Goal: Browse casually: Explore the website without a specific task or goal

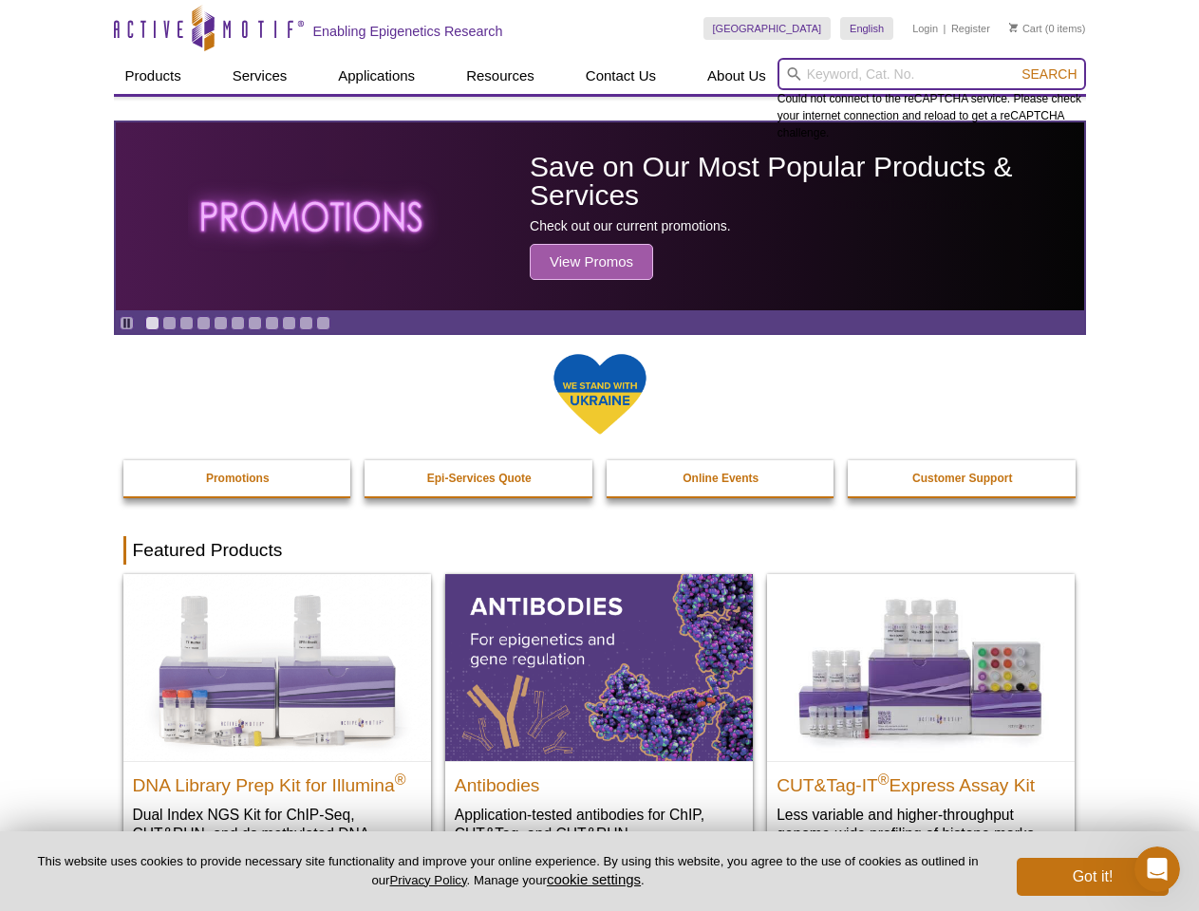
click at [931, 74] on input "search" at bounding box center [931, 74] width 308 height 32
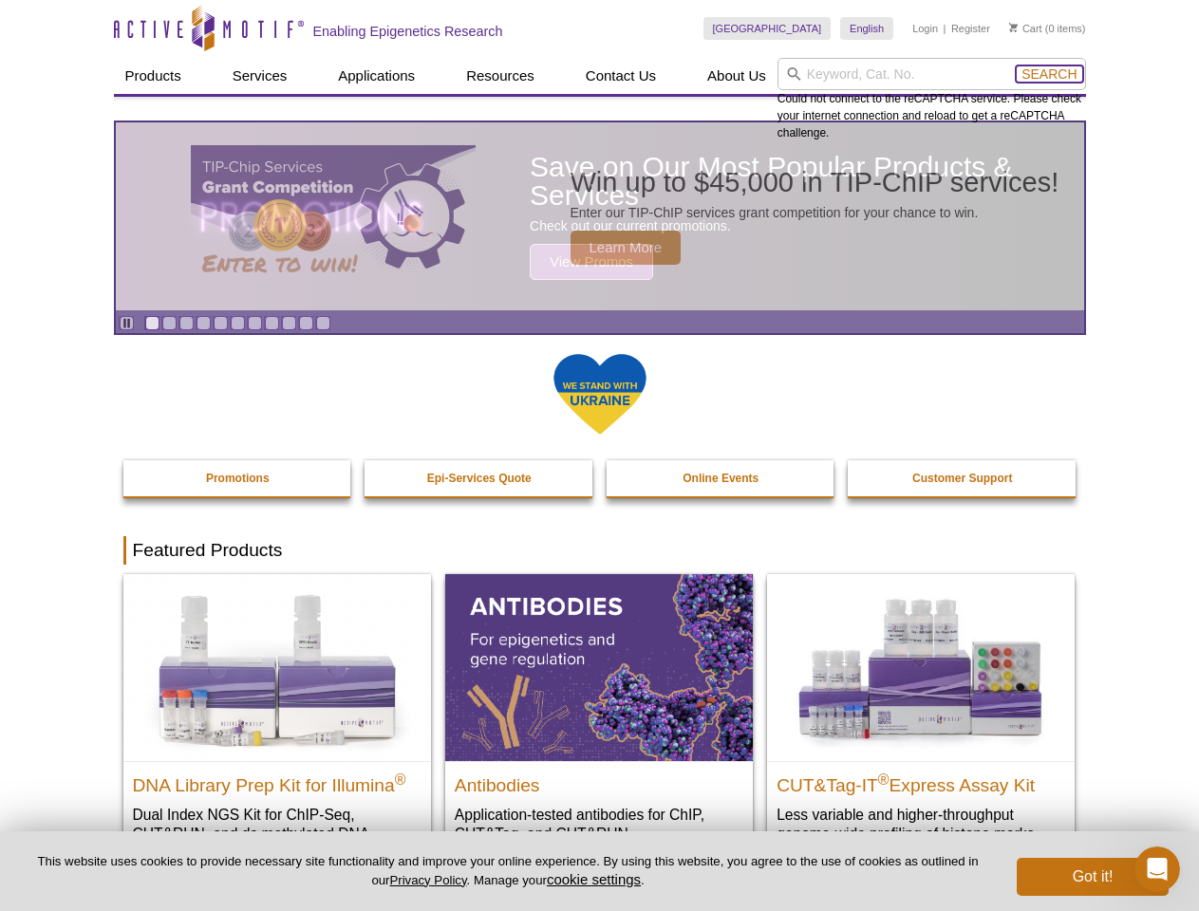
click at [1049, 74] on span "Search" at bounding box center [1048, 73] width 55 height 15
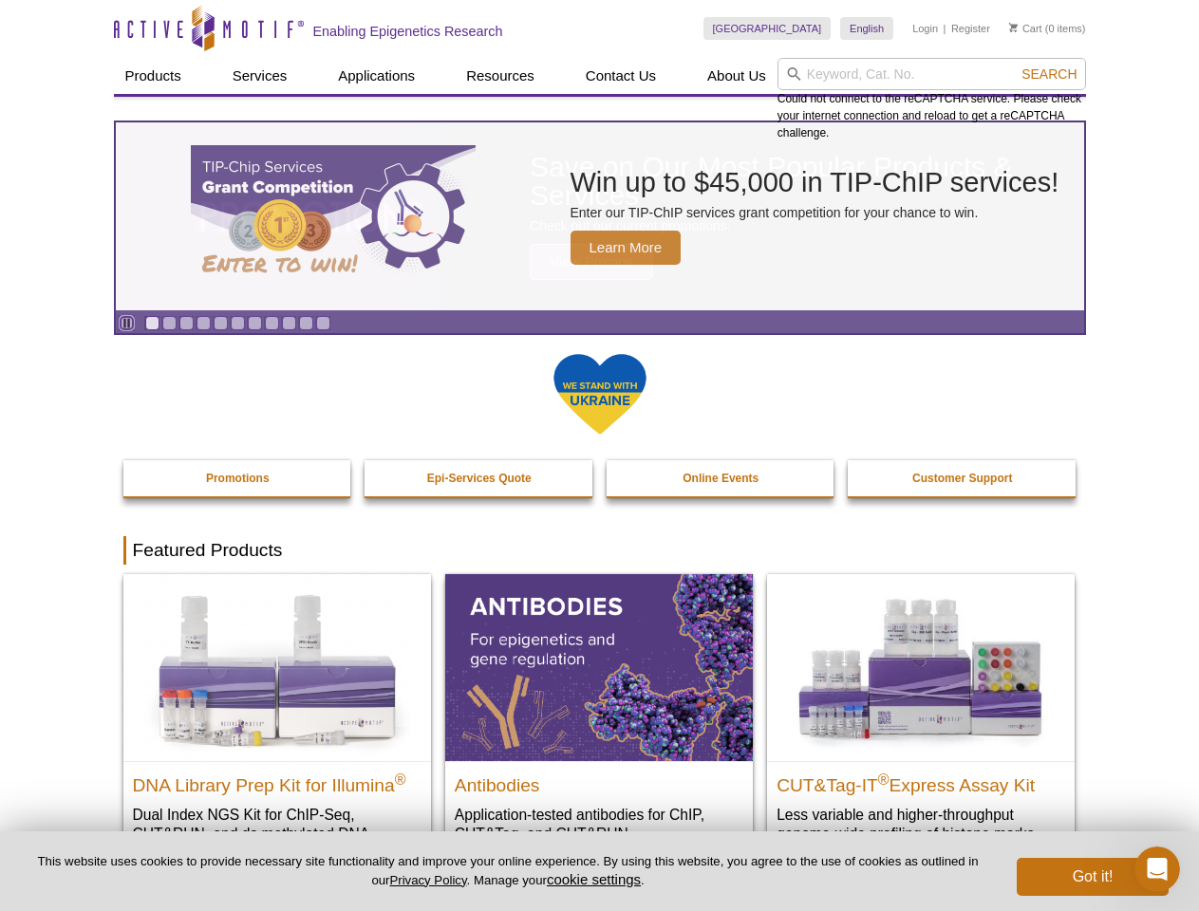
click at [126, 323] on icon "Pause" at bounding box center [127, 323] width 12 height 12
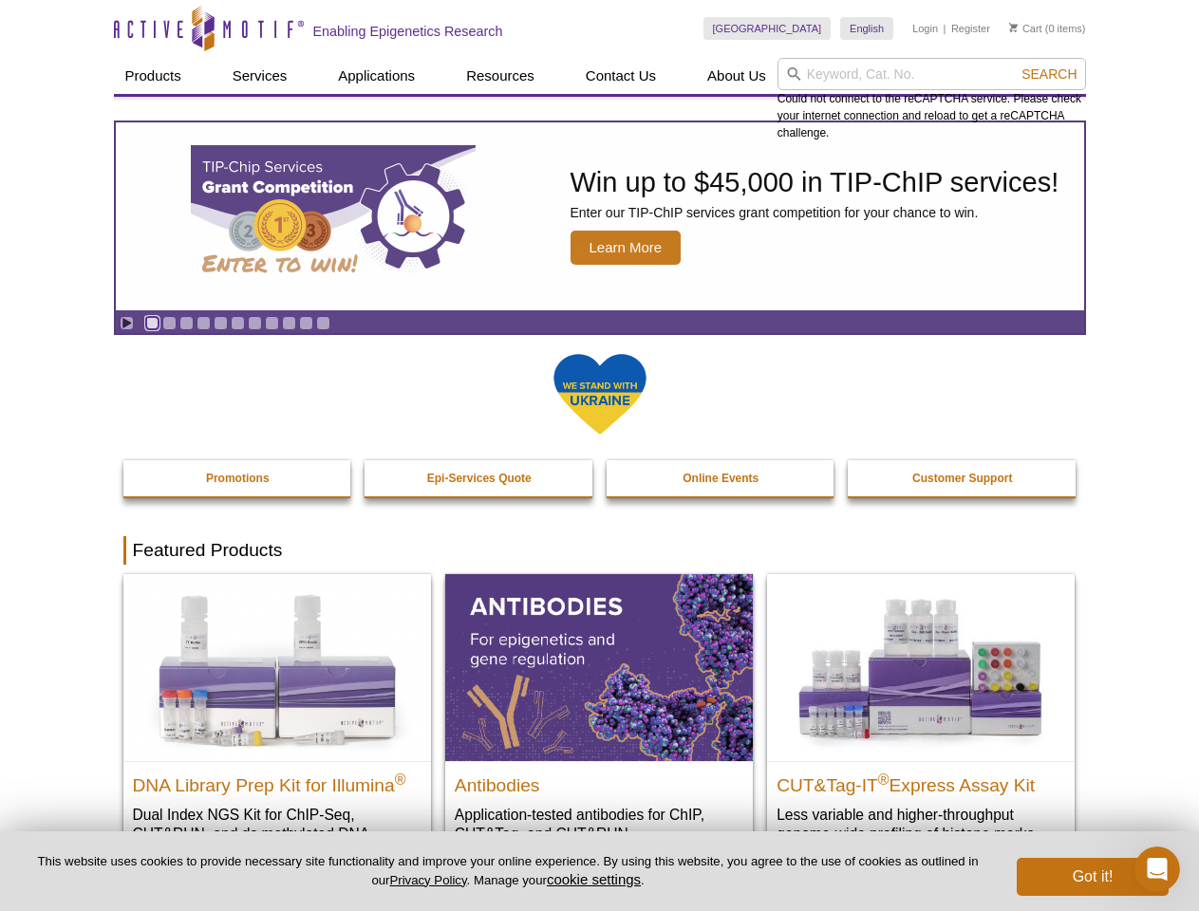
click at [152, 323] on link "Go to slide 1" at bounding box center [152, 323] width 14 height 14
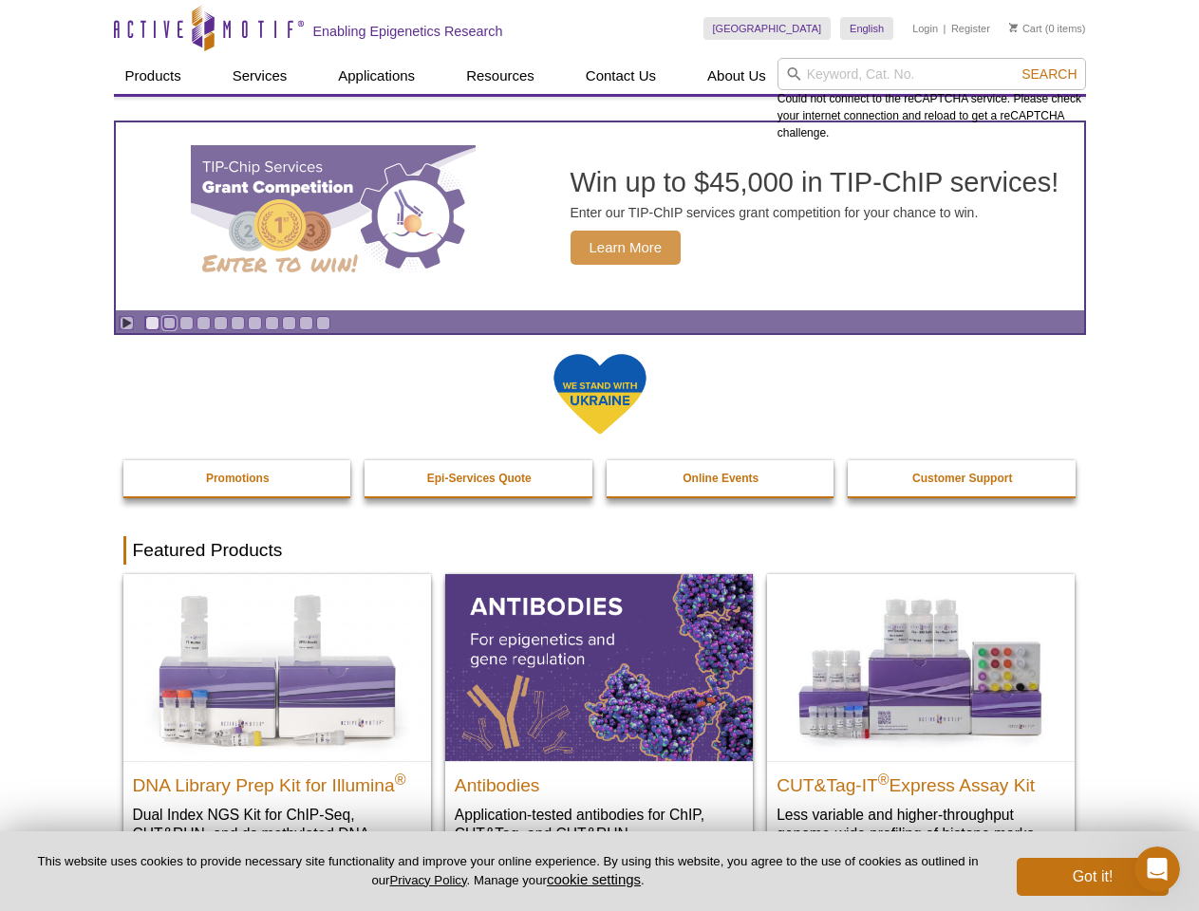
click at [169, 323] on link "Go to slide 2" at bounding box center [169, 323] width 14 height 14
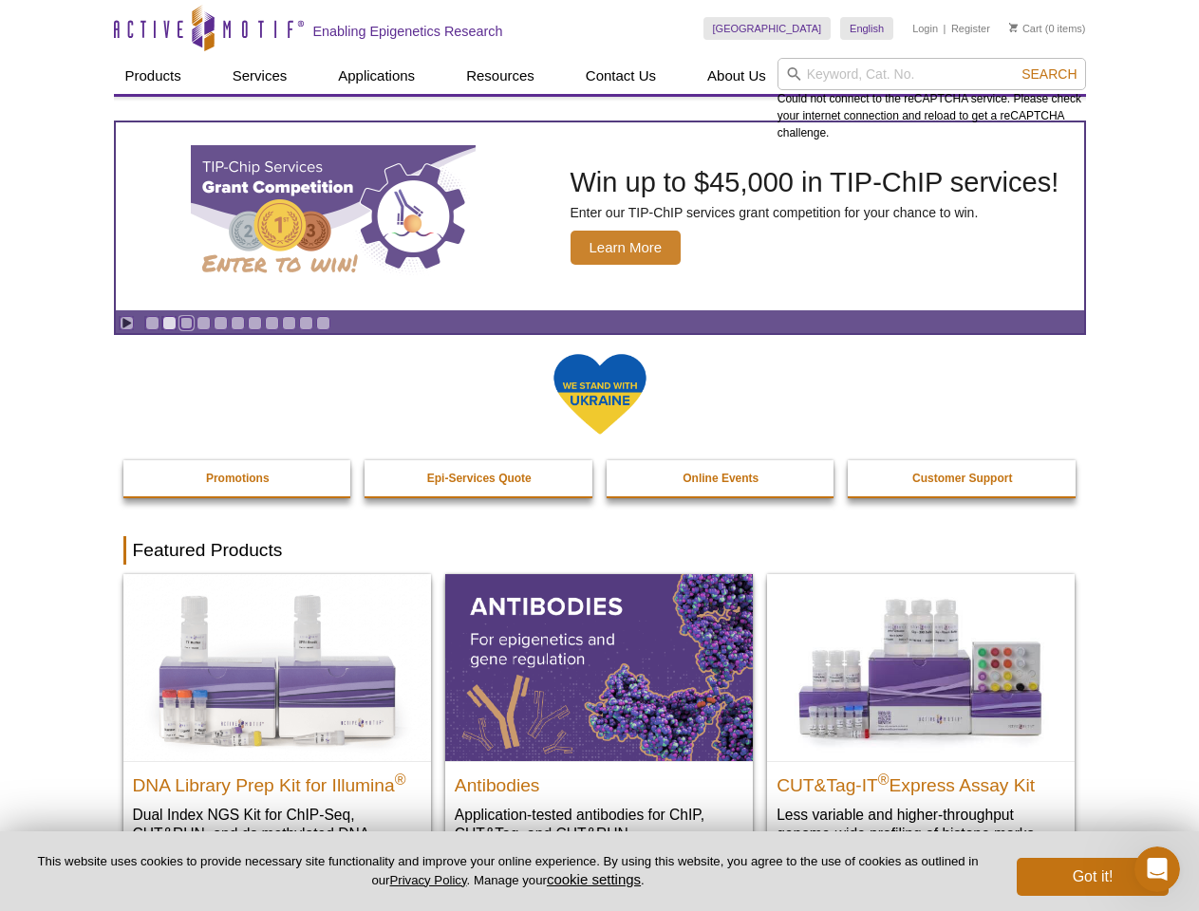
click at [186, 323] on link "Go to slide 3" at bounding box center [186, 323] width 14 height 14
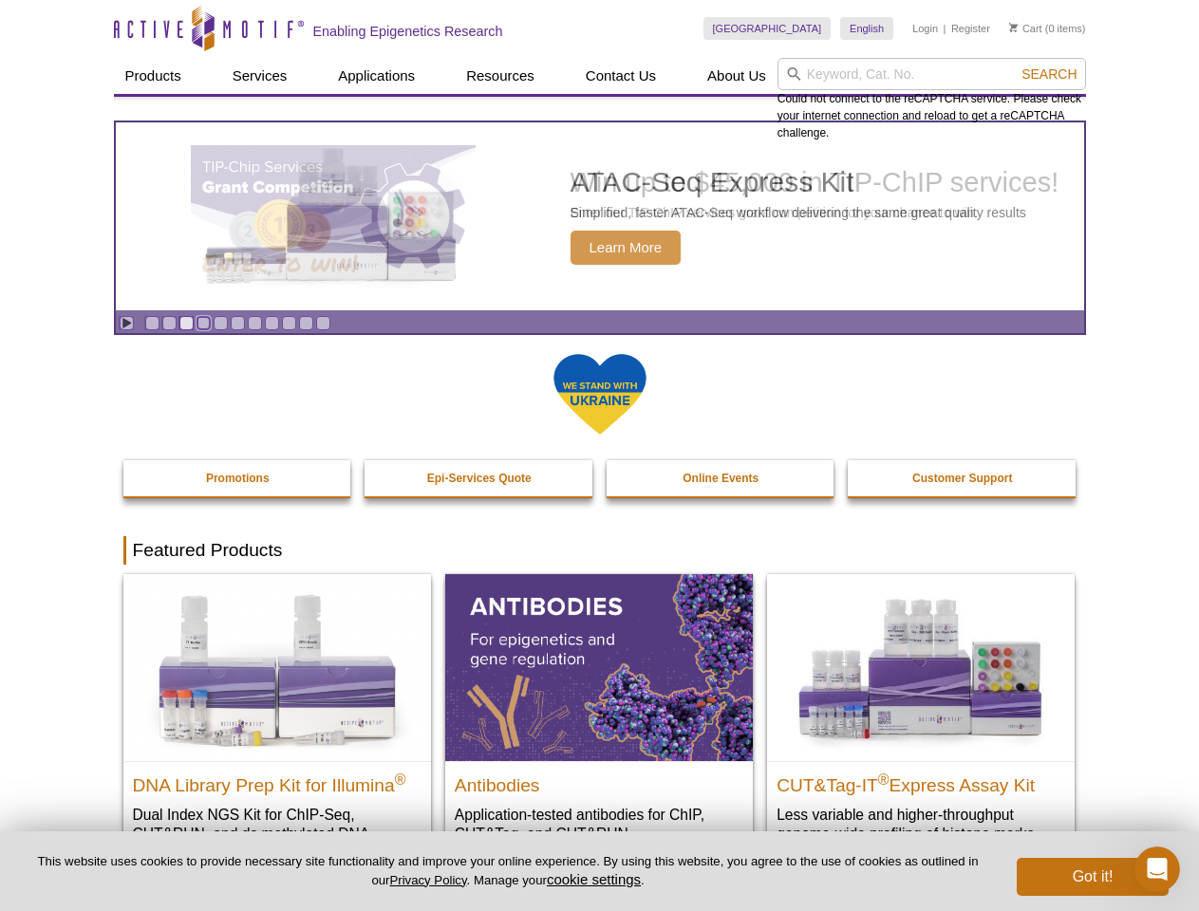
click at [203, 323] on link "Go to slide 4" at bounding box center [203, 323] width 14 height 14
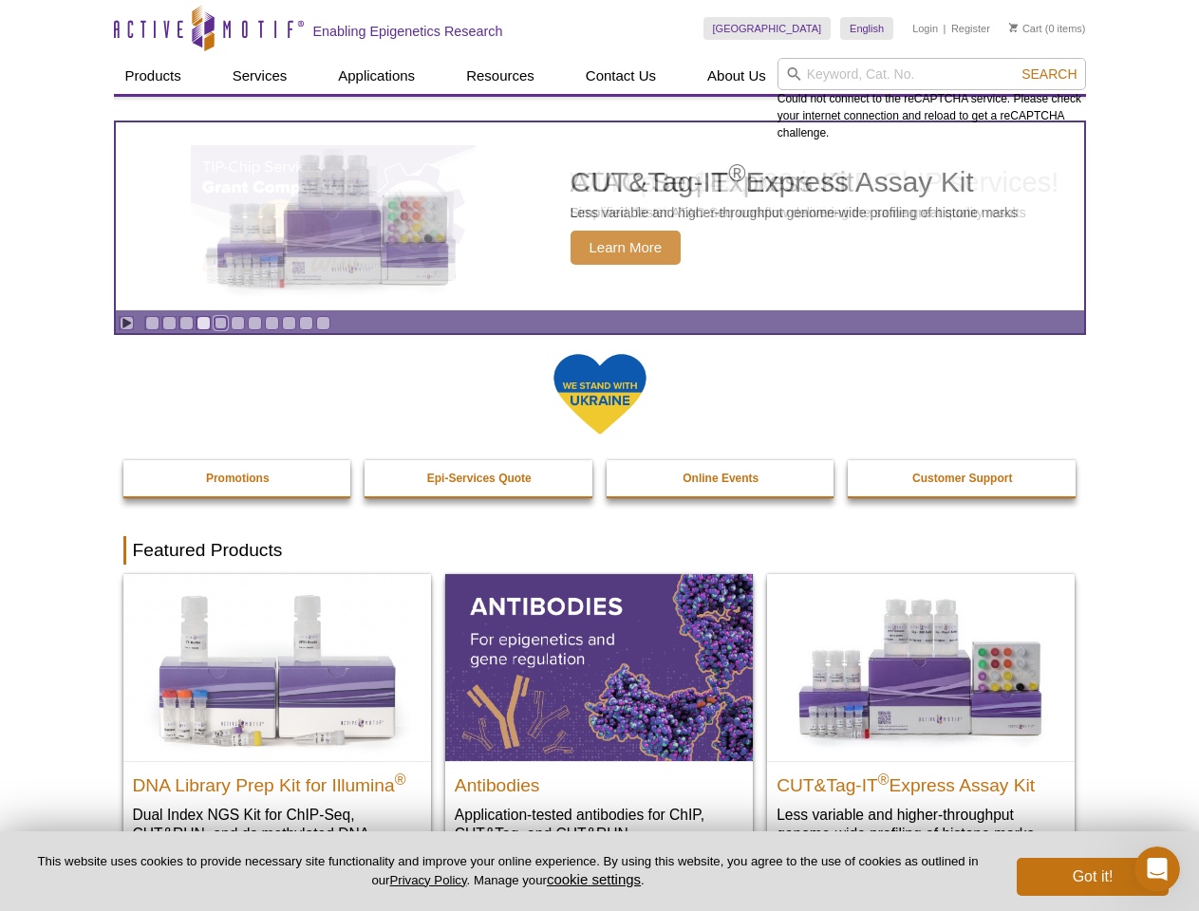
click at [220, 323] on link "Go to slide 5" at bounding box center [221, 323] width 14 height 14
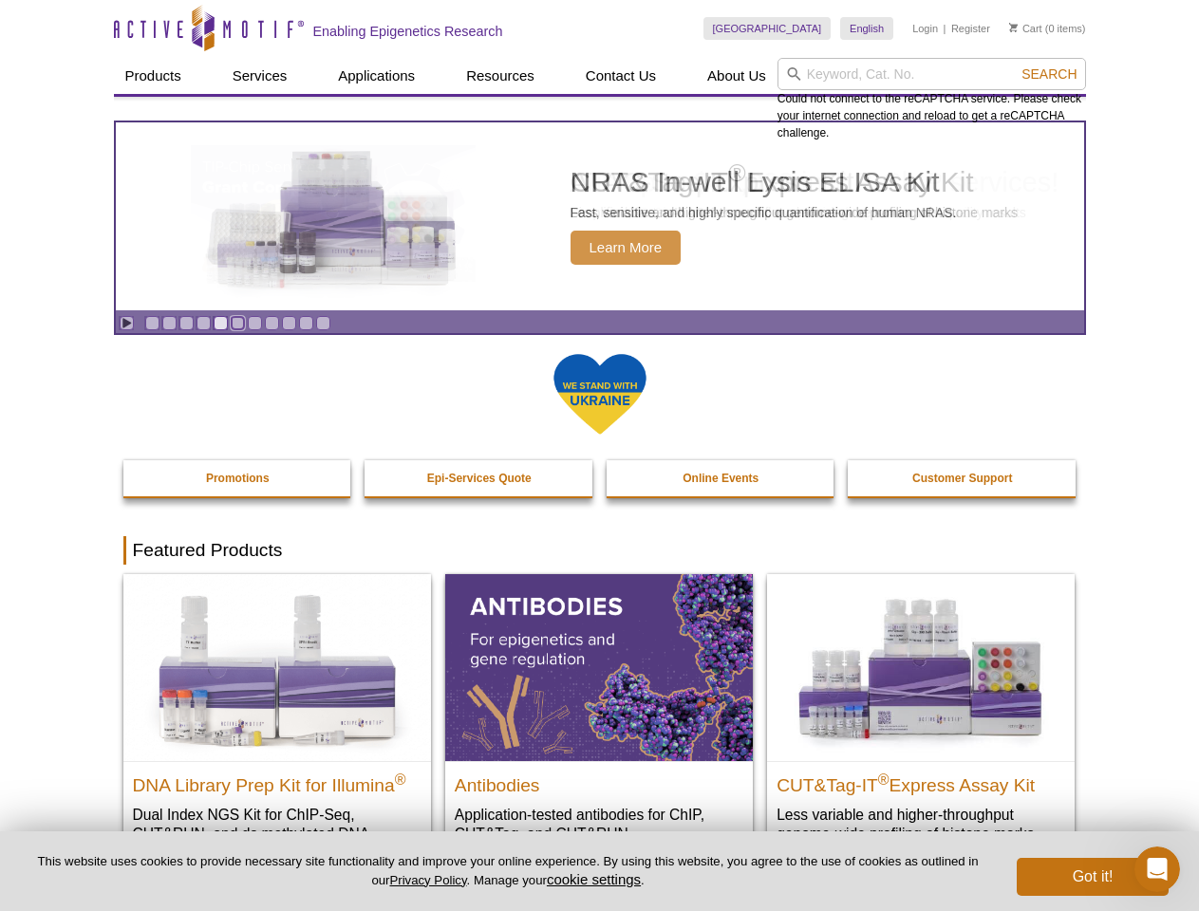
click at [237, 323] on link "Go to slide 6" at bounding box center [238, 323] width 14 height 14
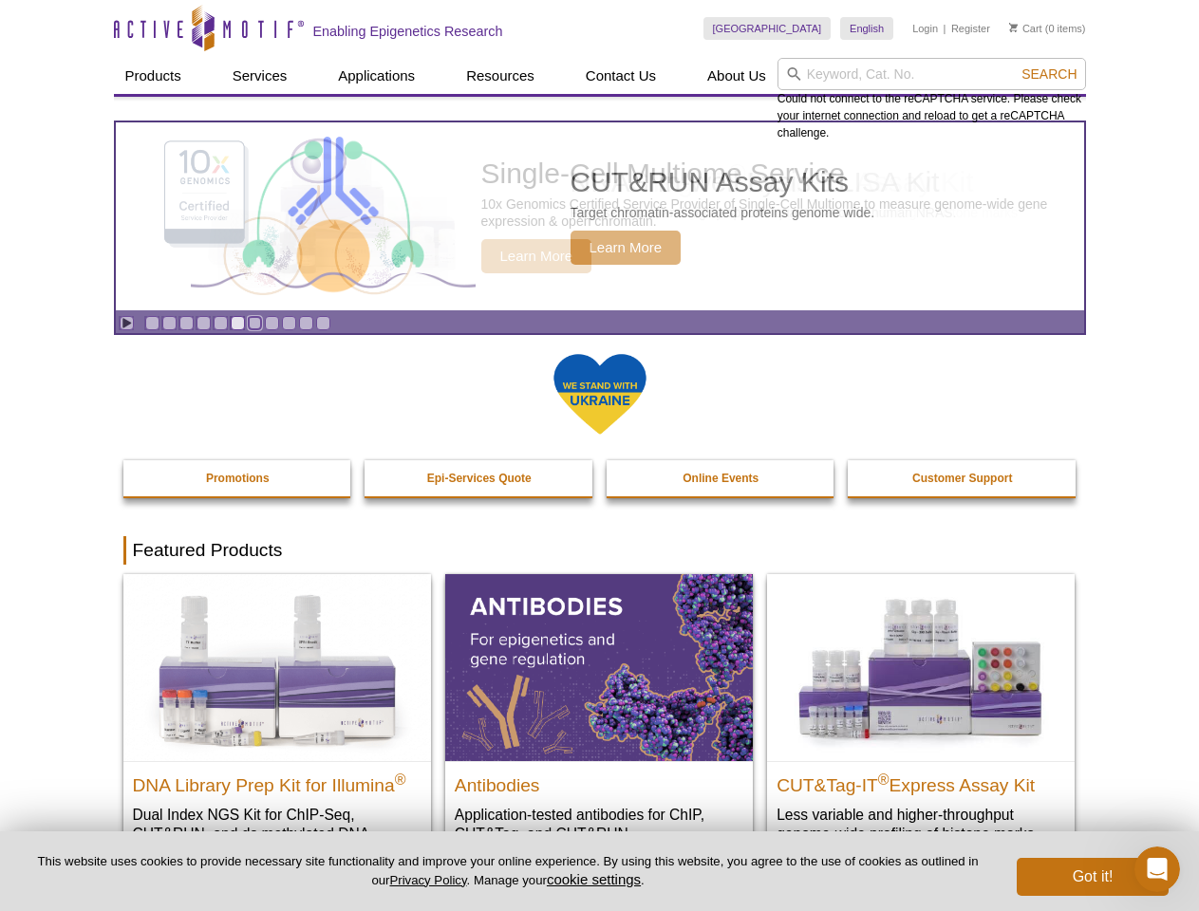
click at [254, 323] on link "Go to slide 7" at bounding box center [255, 323] width 14 height 14
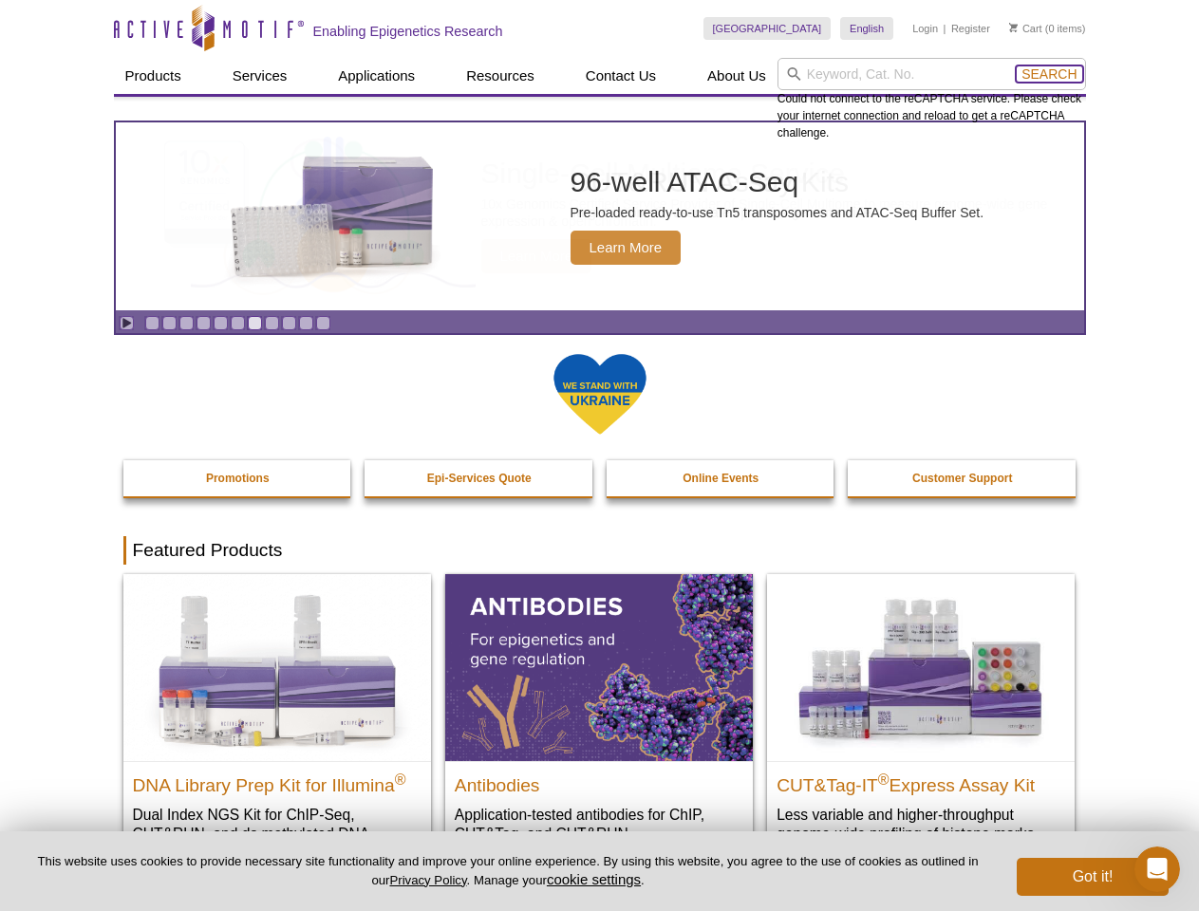
click at [1049, 74] on span "Search" at bounding box center [1048, 73] width 55 height 15
